Goal: Register for event/course

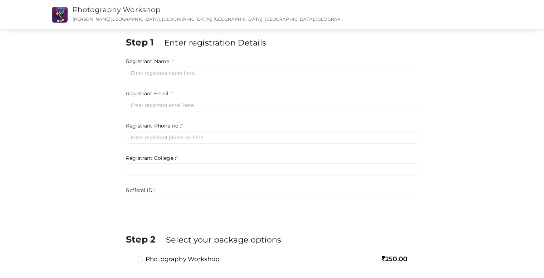
scroll to position [39, 0]
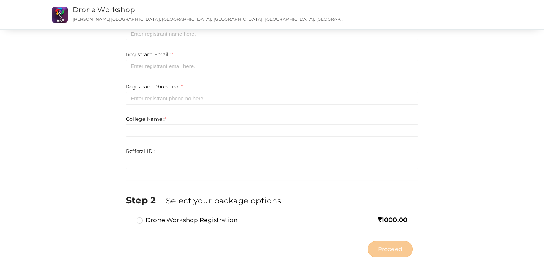
click at [232, 220] on label "Drone Workshop Registration" at bounding box center [187, 219] width 101 height 9
click at [129, 217] on input "Drone Workshop Registration" at bounding box center [129, 217] width 0 height 0
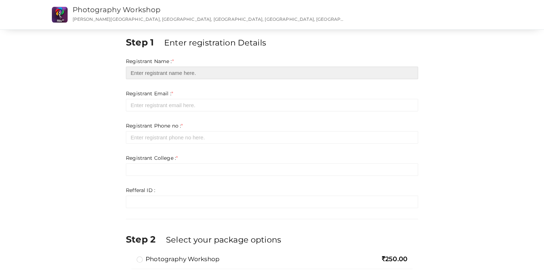
click at [238, 67] on input "text" at bounding box center [272, 73] width 292 height 13
click at [227, 72] on input "text" at bounding box center [272, 73] width 292 height 13
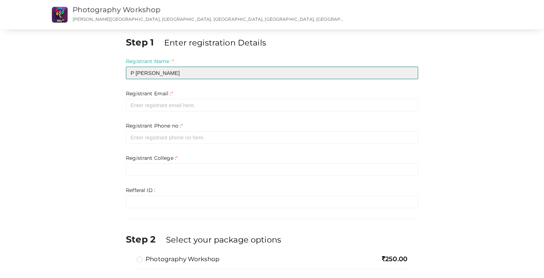
type input "P Anirudh Nair"
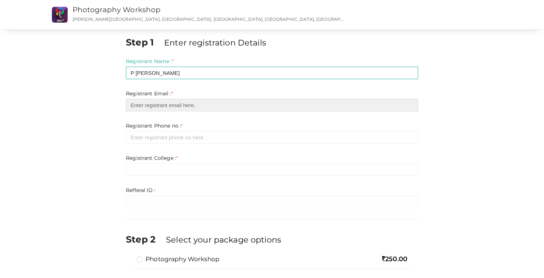
click at [206, 102] on input "email" at bounding box center [272, 105] width 292 height 13
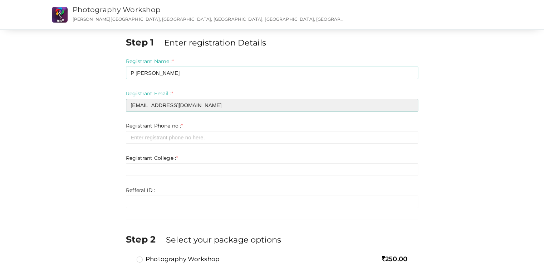
type input "p.anirudhnair@gmail.com"
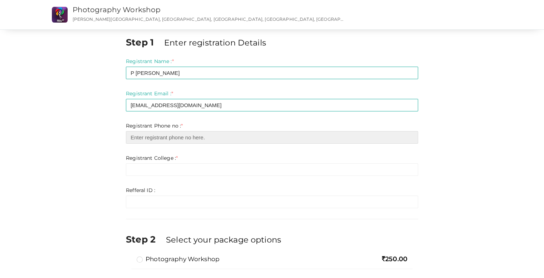
click at [215, 133] on input "number" at bounding box center [272, 137] width 292 height 13
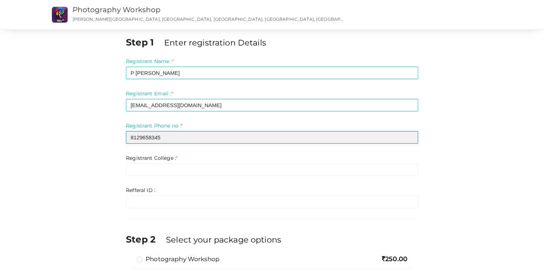
type input "8129658345"
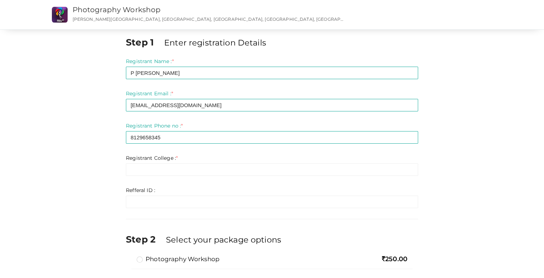
click at [95, 172] on div "Step 1 Enter registration Details Registrant Name : * P Anirudh Nair Required. …" at bounding box center [272, 171] width 465 height 270
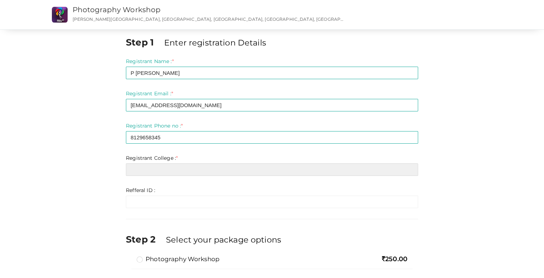
click at [161, 171] on input "text" at bounding box center [272, 169] width 292 height 13
type input "r"
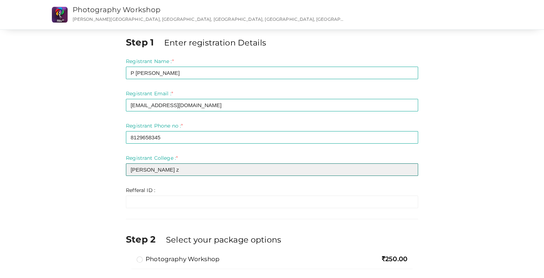
scroll to position [6, 0]
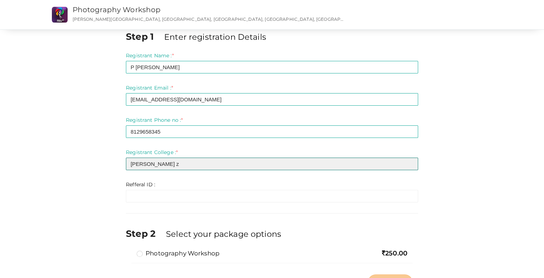
click at [181, 166] on input "Rajiv Gandhi z" at bounding box center [272, 163] width 292 height 13
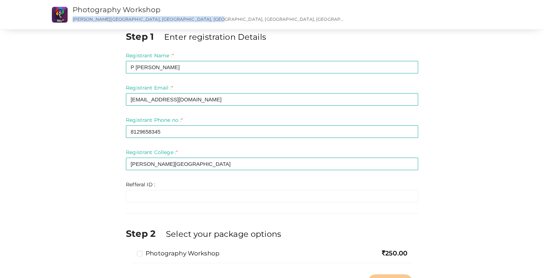
drag, startPoint x: 73, startPoint y: 19, endPoint x: 218, endPoint y: 20, distance: 145.2
click at [218, 20] on p "[PERSON_NAME][GEOGRAPHIC_DATA], [GEOGRAPHIC_DATA], [GEOGRAPHIC_DATA], [GEOGRAPH…" at bounding box center [209, 19] width 272 height 6
copy p "RAJIV GANDHI INSTITUTE OF TECHNOLOGY, KOTTAYAM, Pampady"
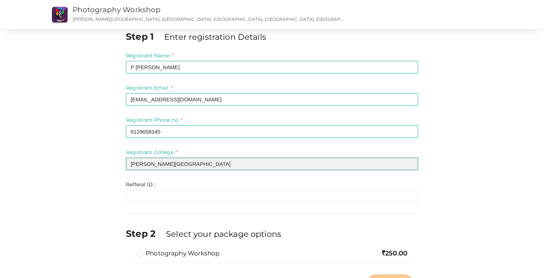
drag, startPoint x: 211, startPoint y: 160, endPoint x: 95, endPoint y: 161, distance: 115.9
click at [95, 161] on div "Step 1 Enter registration Details Registrant Name : * P Anirudh Nair Required. …" at bounding box center [272, 162] width 465 height 264
paste input "AJIV GANDHI INSTITUTE OF TECHNOLOGY, KOTTAYAM, Pampady"
type input "RAJIV GANDHI INSTITUTE OF TECHNOLOGY, KOTTAYAM, Pampady"
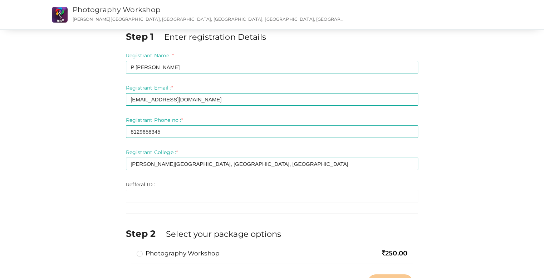
click at [144, 188] on div "Refferal ID : * Invalid Email Required. Limit exceeds. Limit is - Invalid email…" at bounding box center [272, 191] width 292 height 21
